Goal: Task Accomplishment & Management: Use online tool/utility

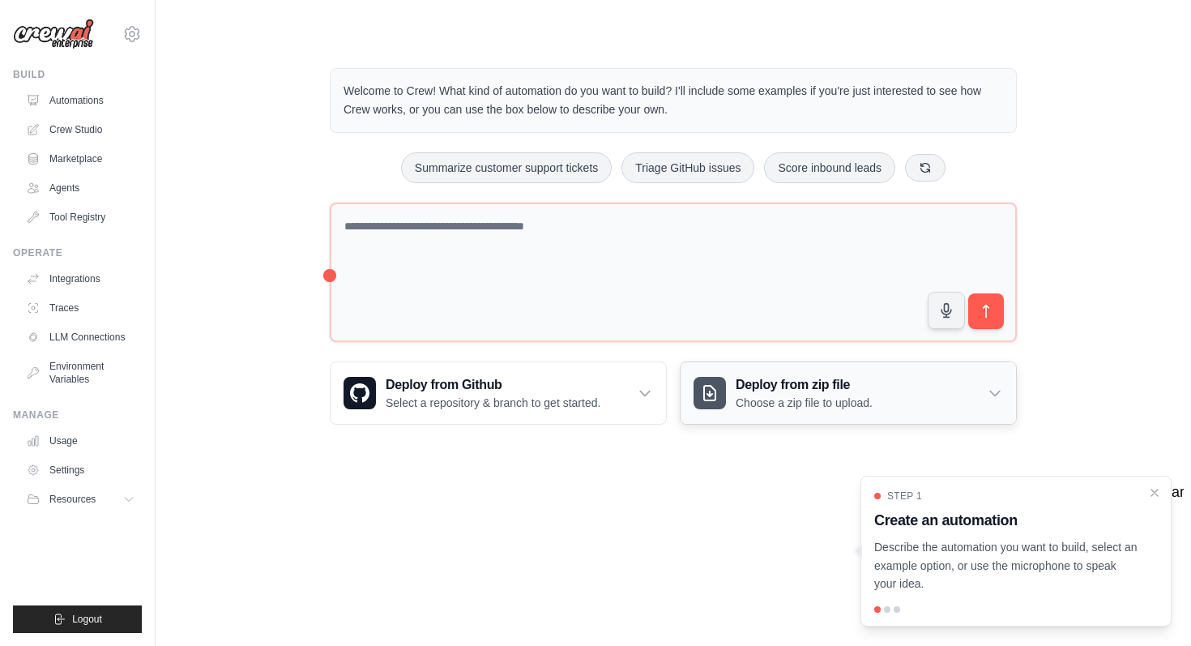
click at [780, 386] on h3 "Deploy from zip file" at bounding box center [804, 384] width 137 height 19
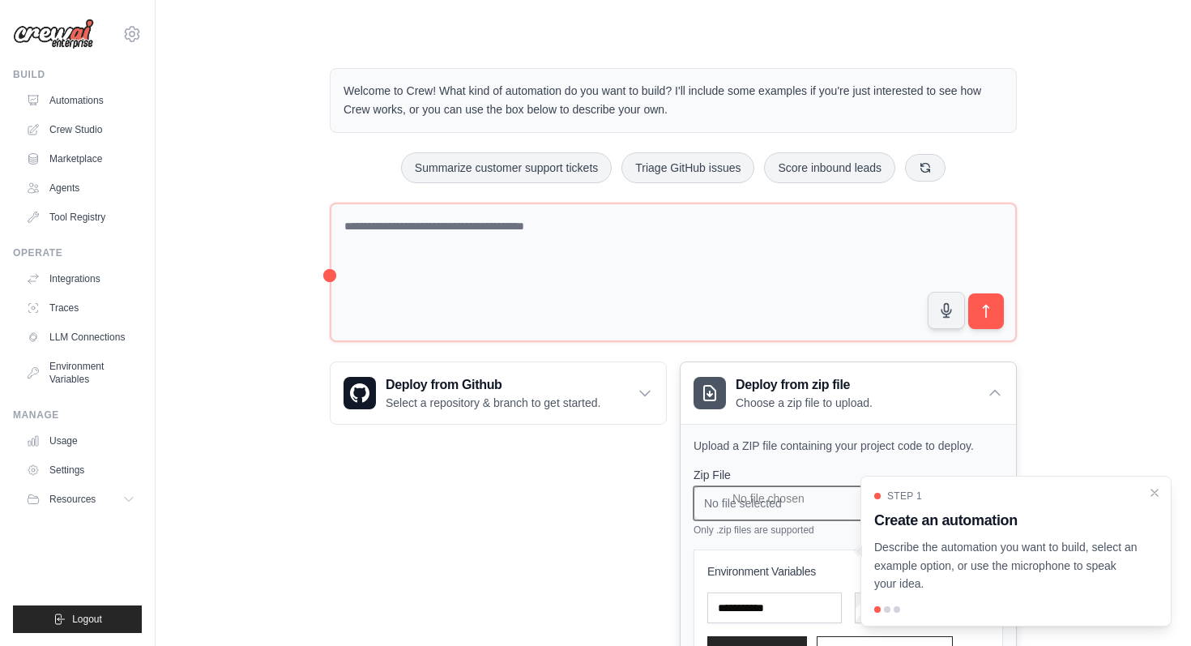
click at [779, 512] on input "No file selected Browse" at bounding box center [847, 503] width 309 height 34
type input "**********"
click at [1153, 492] on icon "Close walkthrough" at bounding box center [1154, 491] width 15 height 15
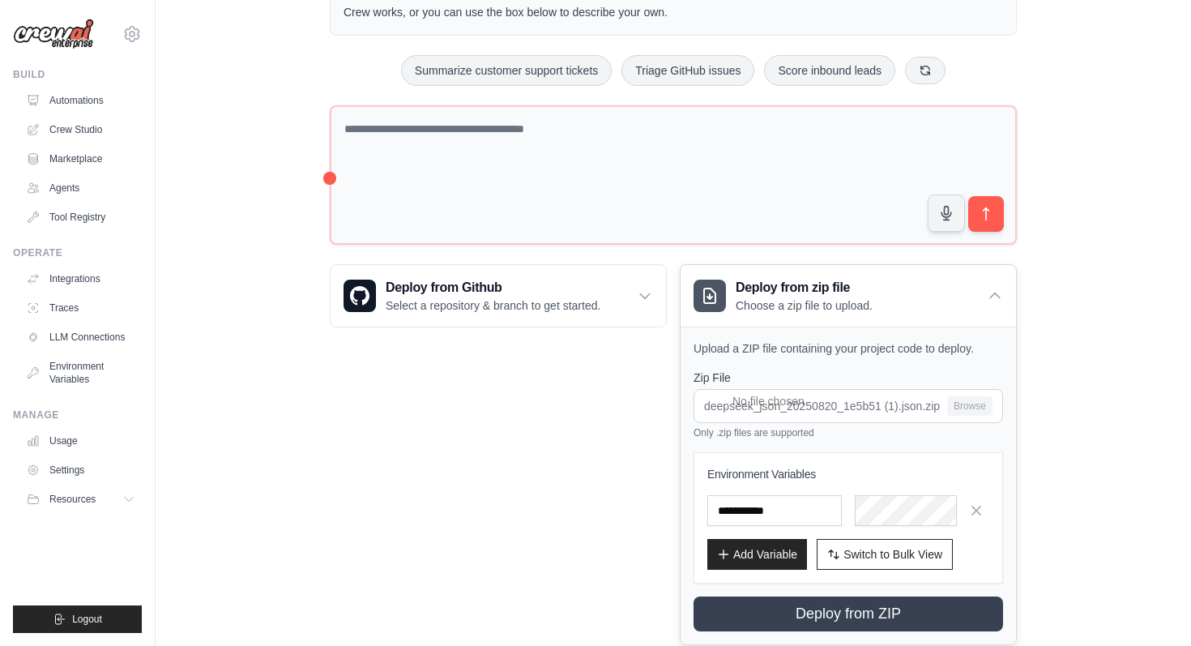
scroll to position [151, 0]
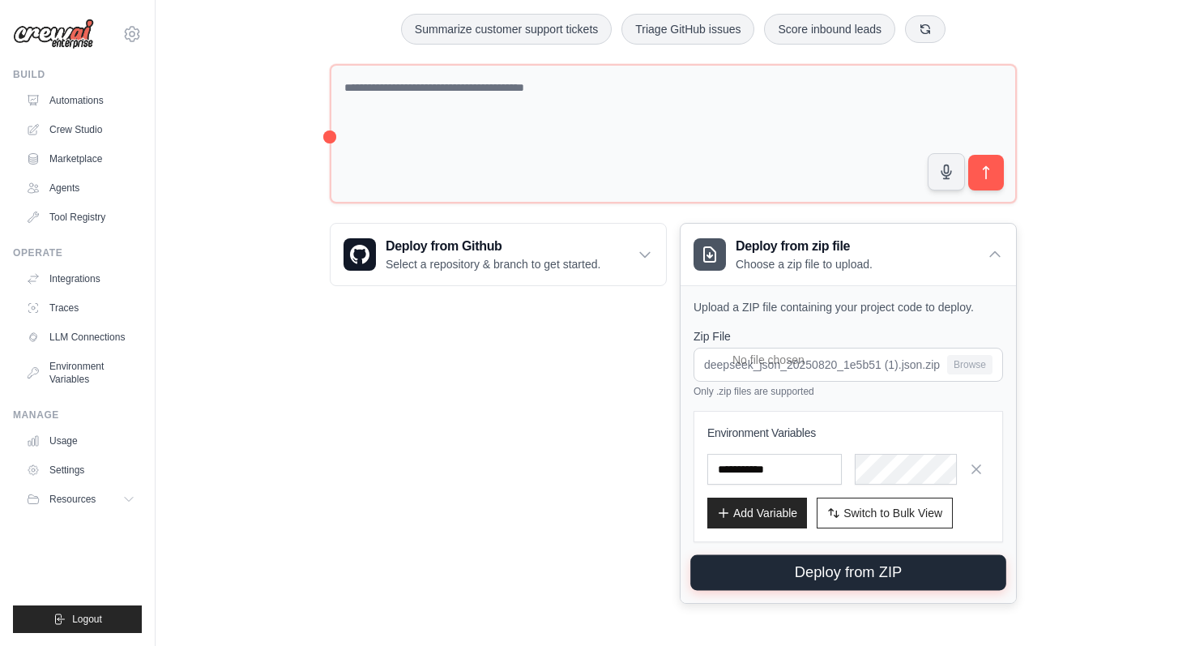
click at [860, 577] on button "Deploy from ZIP" at bounding box center [848, 573] width 316 height 36
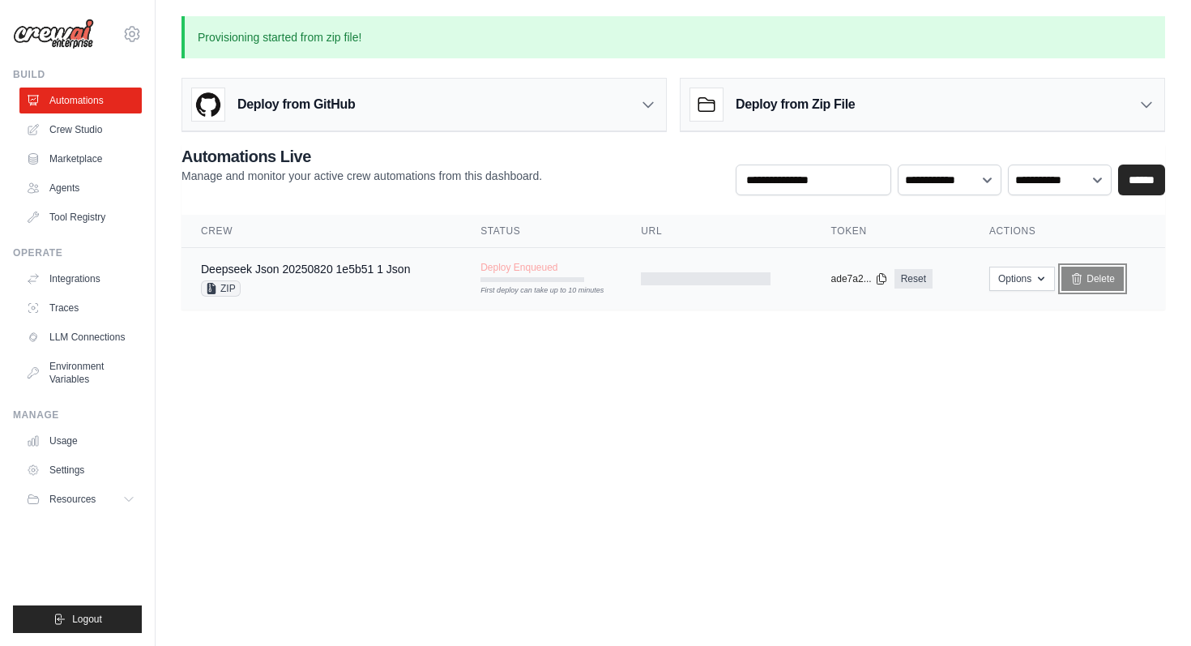
click at [1078, 277] on icon at bounding box center [1076, 278] width 13 height 13
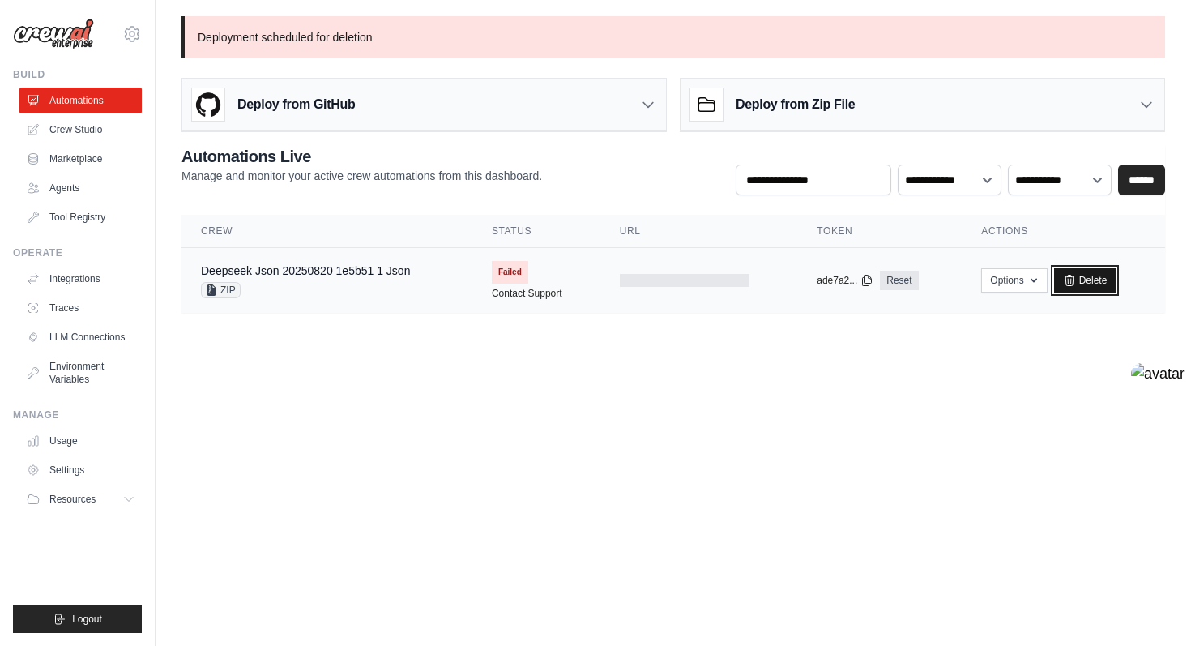
click at [1098, 274] on link "Delete" at bounding box center [1085, 280] width 62 height 24
